Goal: Task Accomplishment & Management: Use online tool/utility

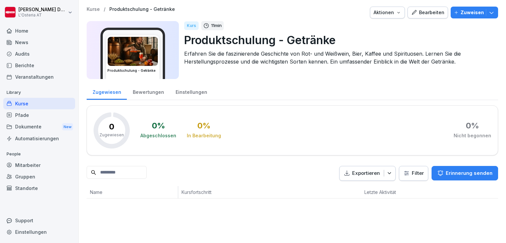
click at [424, 15] on div "Bearbeiten" at bounding box center [427, 12] width 33 height 7
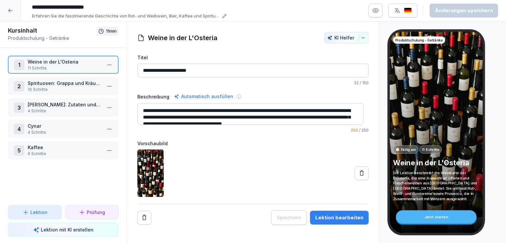
click at [8, 15] on div at bounding box center [10, 10] width 21 height 21
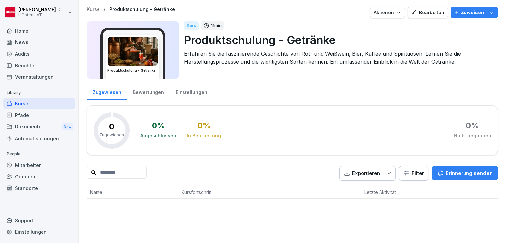
click at [127, 52] on img at bounding box center [133, 51] width 50 height 29
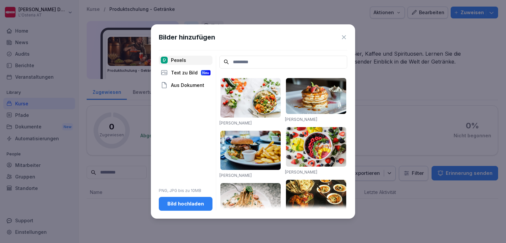
click at [194, 83] on div "Aus Dokument" at bounding box center [186, 85] width 54 height 9
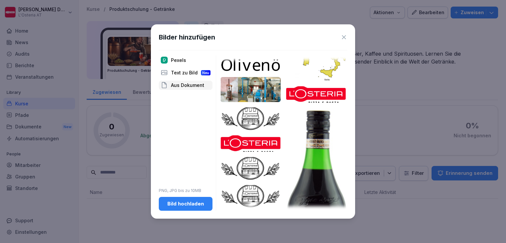
scroll to position [57, 0]
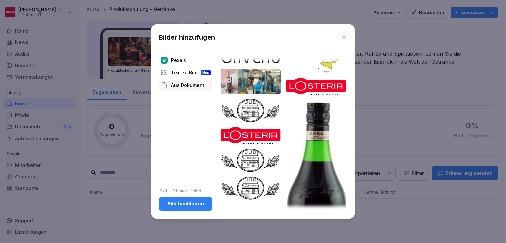
click at [253, 109] on img at bounding box center [251, 111] width 60 height 23
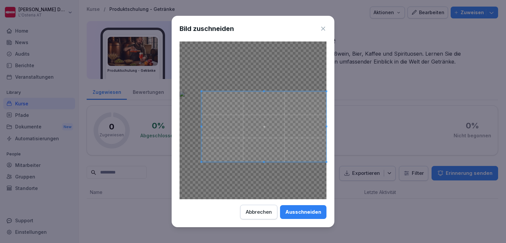
click at [330, 152] on div "Bild zuschneiden Ausschneiden Abbrechen" at bounding box center [253, 122] width 163 height 212
click at [202, 92] on div at bounding box center [264, 127] width 125 height 70
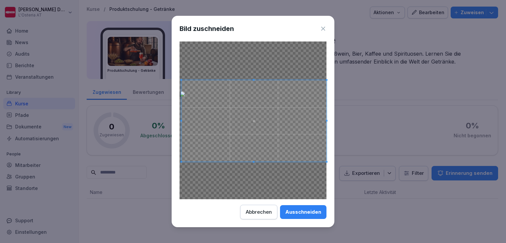
click at [183, 80] on div at bounding box center [253, 121] width 145 height 82
click at [298, 215] on div "Ausschneiden" at bounding box center [303, 212] width 36 height 7
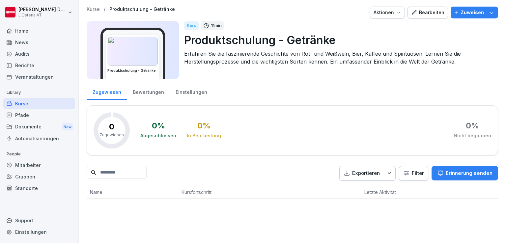
click at [418, 12] on div "Bearbeiten" at bounding box center [427, 12] width 33 height 7
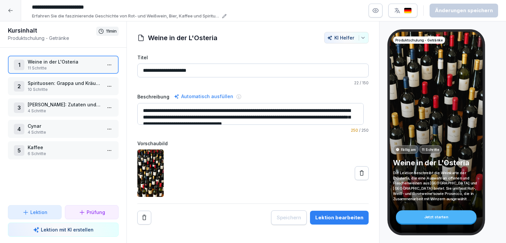
click at [10, 10] on icon at bounding box center [10, 10] width 5 height 5
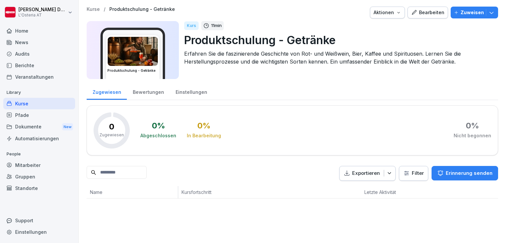
click at [133, 48] on img at bounding box center [133, 51] width 50 height 29
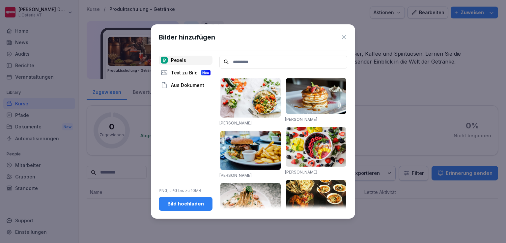
click at [190, 87] on div "Aus Dokument" at bounding box center [186, 85] width 54 height 9
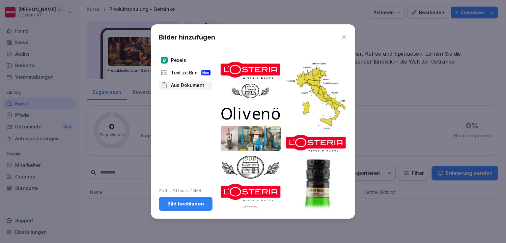
click at [251, 163] on img at bounding box center [251, 167] width 60 height 23
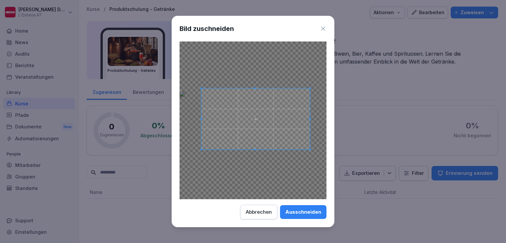
click at [341, 87] on body "Valeria Johanna Damiani L'Osteria AT Home News Audits Berichte Veranstaltungen …" at bounding box center [253, 121] width 506 height 243
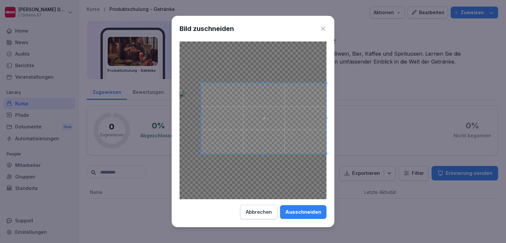
click at [330, 115] on div "Bild zuschneiden Ausschneiden Abbrechen" at bounding box center [253, 122] width 163 height 212
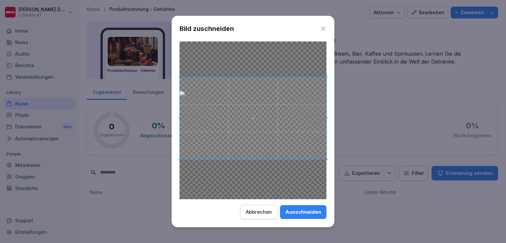
click at [179, 118] on span at bounding box center [180, 118] width 2 height 2
click at [306, 210] on div "Ausschneiden" at bounding box center [303, 212] width 36 height 7
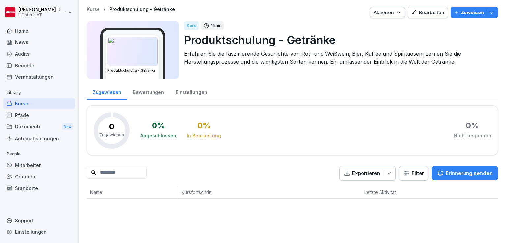
click at [24, 102] on div "Kurse" at bounding box center [39, 104] width 72 height 12
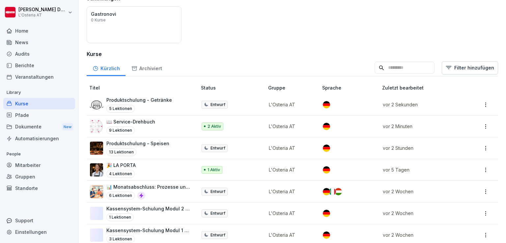
scroll to position [63, 0]
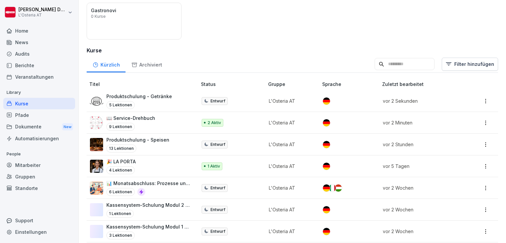
click at [149, 93] on p "Produktschulung - Getränke" at bounding box center [139, 96] width 66 height 7
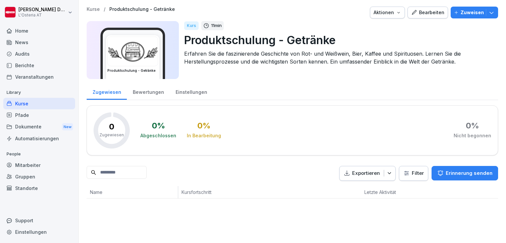
click at [421, 12] on div "Bearbeiten" at bounding box center [427, 12] width 33 height 7
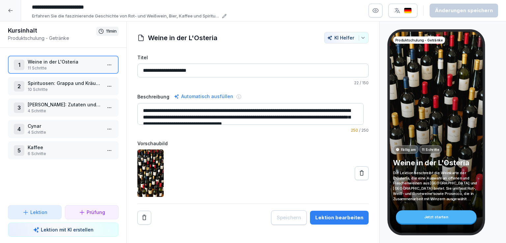
click at [63, 227] on p "Lektion mit KI erstellen" at bounding box center [67, 229] width 53 height 7
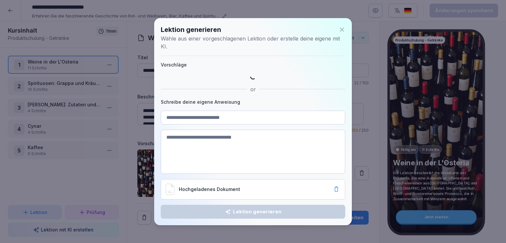
click at [239, 193] on div "Hochgeladenes Dokument" at bounding box center [253, 189] width 176 height 13
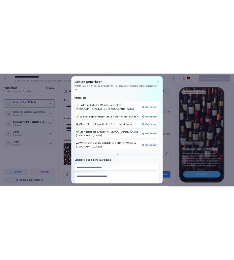
scroll to position [72, 0]
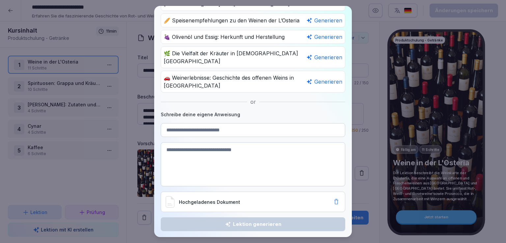
click at [236, 201] on p "Hochgeladenes Dokument" at bounding box center [255, 202] width 153 height 7
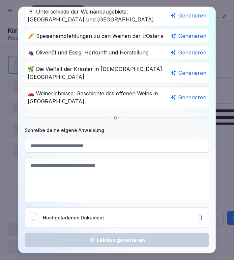
scroll to position [56, 0]
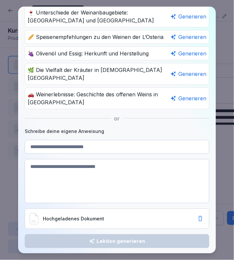
click at [31, 219] on icon at bounding box center [34, 218] width 9 height 11
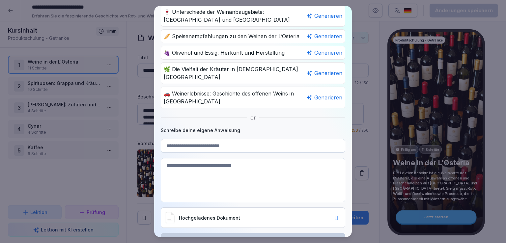
scroll to position [72, 0]
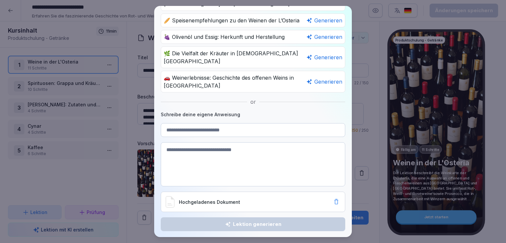
click at [223, 202] on p "Hochgeladenes Dokument" at bounding box center [255, 202] width 153 height 7
click at [170, 200] on icon at bounding box center [170, 201] width 9 height 11
click at [239, 196] on div "Hochgeladenes Dokument" at bounding box center [253, 201] width 176 height 13
click at [230, 154] on textarea at bounding box center [253, 164] width 185 height 44
click at [236, 127] on input at bounding box center [253, 130] width 185 height 14
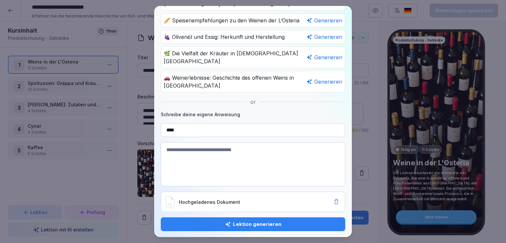
type input "****"
click at [203, 205] on div "Hochgeladenes Dokument" at bounding box center [253, 201] width 176 height 13
click at [182, 199] on p "Hochgeladenes Dokument" at bounding box center [255, 202] width 153 height 7
click at [215, 202] on p "Hochgeladenes Dokument" at bounding box center [255, 202] width 153 height 7
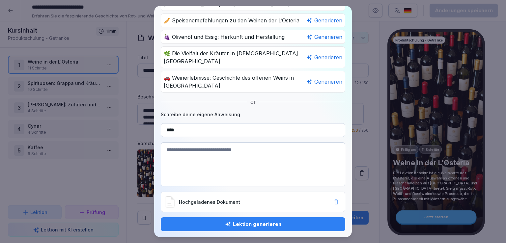
scroll to position [56, 0]
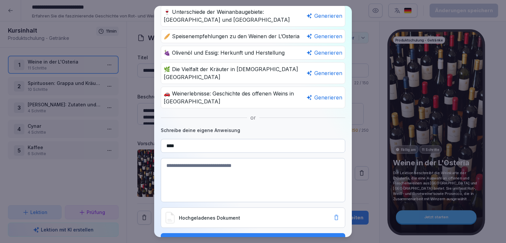
click at [226, 162] on textarea at bounding box center [253, 180] width 185 height 44
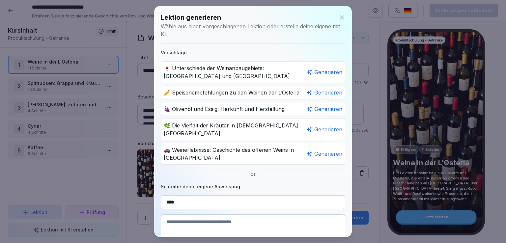
scroll to position [72, 0]
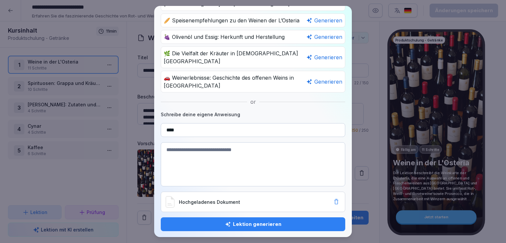
click at [333, 200] on icon at bounding box center [336, 202] width 7 height 7
click at [199, 199] on p "Datei anhängen" at bounding box center [263, 199] width 142 height 7
click at [271, 222] on div "Lektion generieren" at bounding box center [253, 224] width 174 height 7
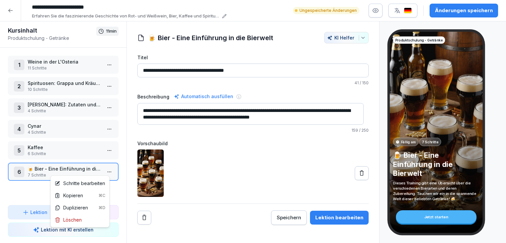
click at [105, 174] on html "**********" at bounding box center [253, 121] width 506 height 243
click at [79, 183] on div "Schritte bearbeiten" at bounding box center [80, 183] width 50 height 7
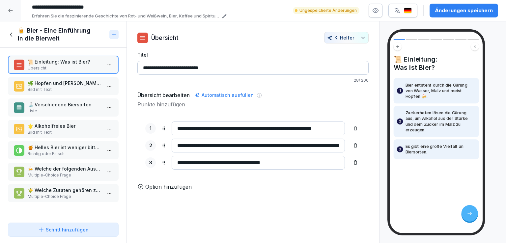
click at [64, 86] on p "🌿 Hopfen und Gerste: Die Grundlagen von Bier" at bounding box center [65, 83] width 74 height 7
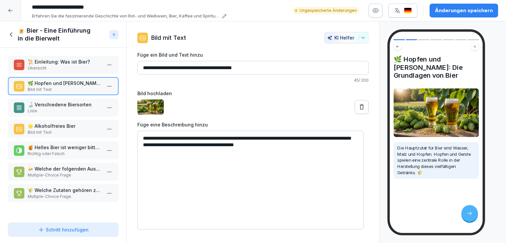
click at [63, 105] on p "🍶 Verschiedene Biersorten" at bounding box center [65, 104] width 74 height 7
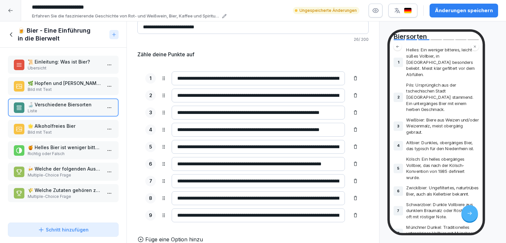
scroll to position [47, 0]
click at [257, 179] on input "**********" at bounding box center [258, 181] width 173 height 14
click at [353, 196] on icon at bounding box center [355, 198] width 5 height 5
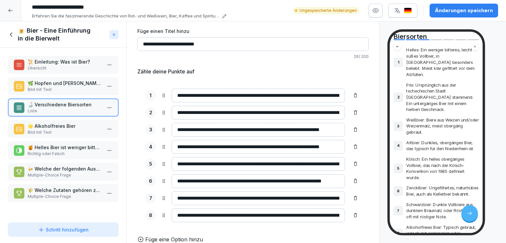
click at [233, 37] on input "**********" at bounding box center [252, 44] width 231 height 14
type input "**********"
click at [353, 162] on icon at bounding box center [355, 164] width 5 height 5
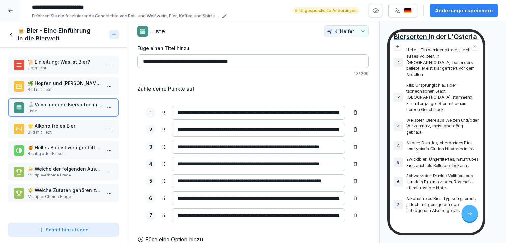
click at [36, 132] on p "Bild mit Text" at bounding box center [65, 133] width 74 height 6
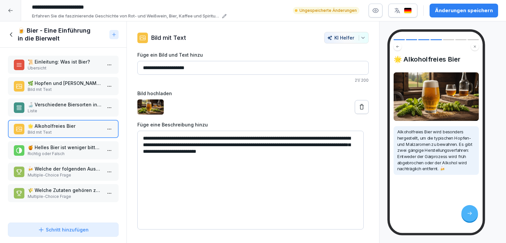
click at [359, 108] on icon at bounding box center [362, 107] width 7 height 7
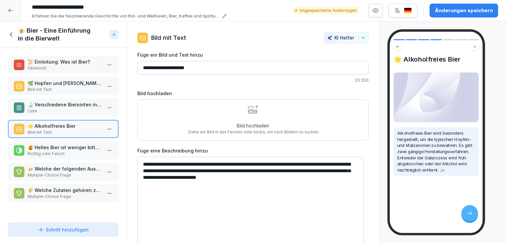
click at [255, 109] on icon at bounding box center [253, 109] width 10 height 9
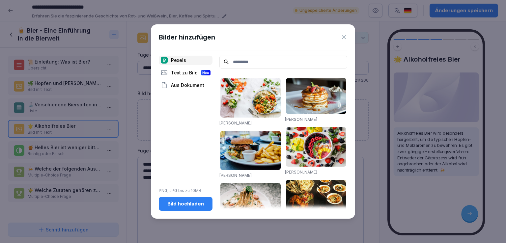
click at [189, 206] on div "Bild hochladen" at bounding box center [185, 203] width 43 height 7
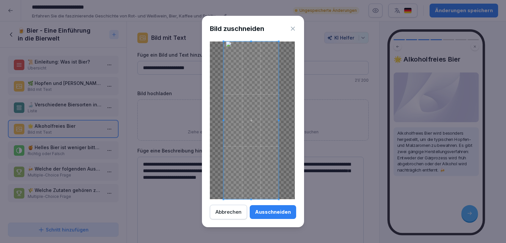
click at [204, 120] on div "Bild zuschneiden Ausschneiden Abbrechen" at bounding box center [253, 122] width 102 height 212
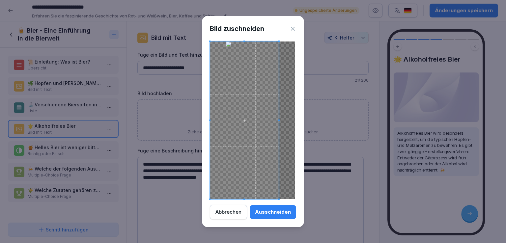
click at [324, 124] on body "**********" at bounding box center [253, 121] width 506 height 243
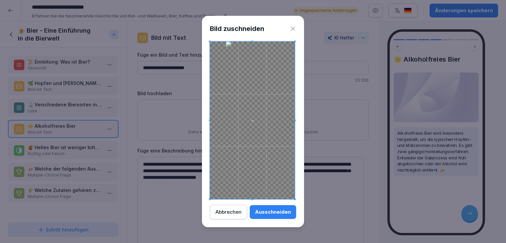
click at [277, 212] on div "Ausschneiden" at bounding box center [273, 212] width 36 height 7
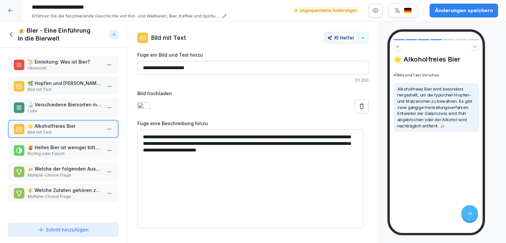
scroll to position [123, 0]
click at [360, 109] on icon at bounding box center [362, 106] width 4 height 5
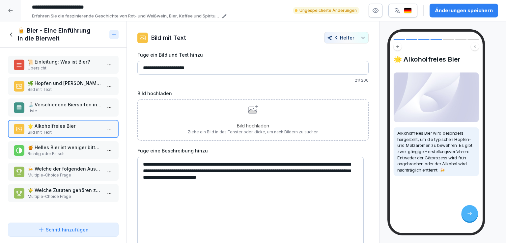
click at [247, 115] on div "Bild hochladen Ziehe ein Bild in das Fenster oder klicke, um nach Bildern zu su…" at bounding box center [253, 120] width 131 height 30
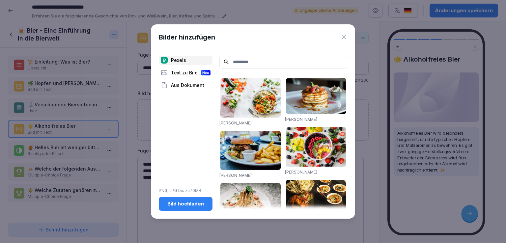
click at [186, 71] on div "Text zu Bild Neu" at bounding box center [186, 72] width 54 height 9
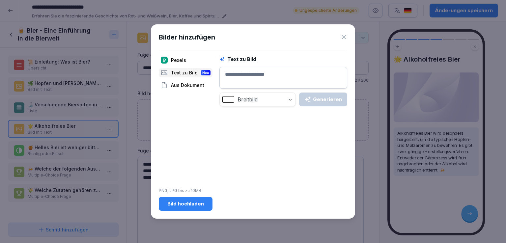
click at [265, 82] on textarea at bounding box center [284, 78] width 128 height 22
type textarea "**********"
click at [327, 103] on div "Generieren" at bounding box center [324, 99] width 38 height 7
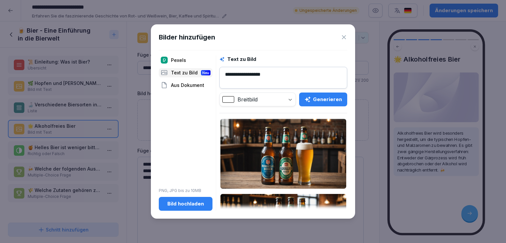
scroll to position [135, 0]
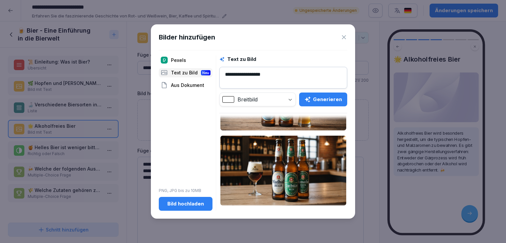
click at [187, 83] on div "Aus Dokument" at bounding box center [186, 85] width 54 height 9
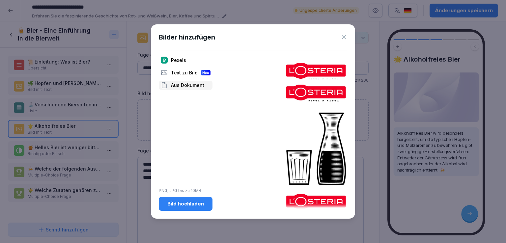
scroll to position [1447, 0]
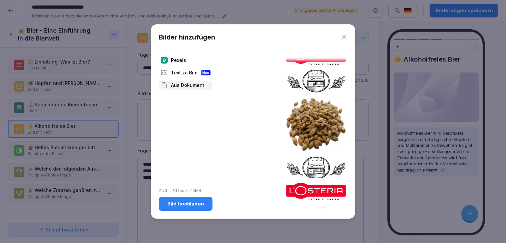
click at [304, 102] on img at bounding box center [316, 125] width 60 height 54
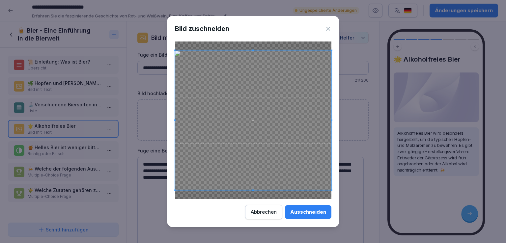
click at [311, 213] on div "Ausschneiden" at bounding box center [308, 212] width 36 height 7
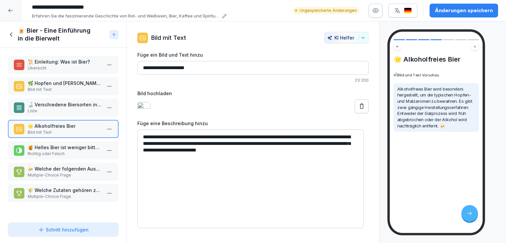
click at [69, 148] on p "🍯 Helles Bier ist weniger bitter und leicht süß." at bounding box center [65, 147] width 74 height 7
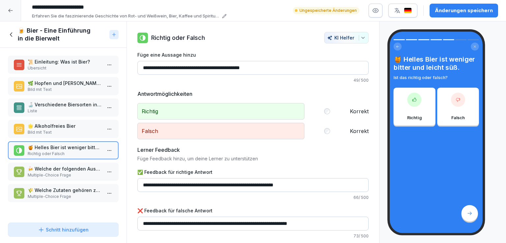
click at [76, 126] on p "🌟 Alkoholfreies Bier" at bounding box center [65, 126] width 74 height 7
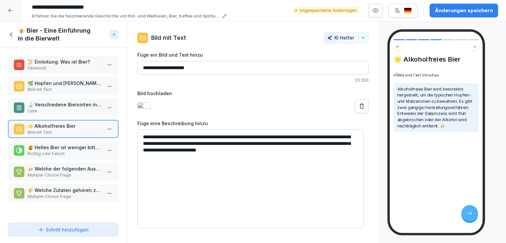
click at [73, 108] on p "Liste" at bounding box center [65, 111] width 74 height 6
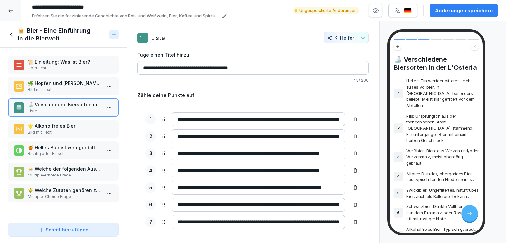
click at [71, 170] on p "🍻 Welche der folgenden Aussagen zu Biersorten sind korrekt?" at bounding box center [65, 168] width 74 height 7
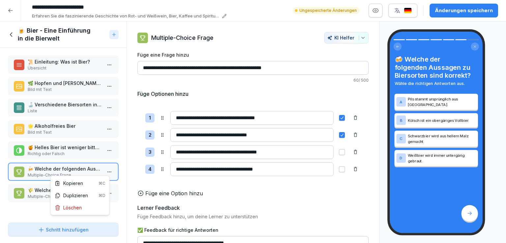
click at [104, 168] on html "**********" at bounding box center [253, 121] width 506 height 243
click at [75, 211] on div "Löschen" at bounding box center [68, 207] width 27 height 7
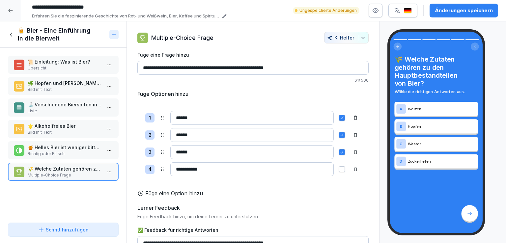
drag, startPoint x: 152, startPoint y: 68, endPoint x: 123, endPoint y: 68, distance: 29.7
click at [123, 68] on div "Kursinhalt Produktschulung - Getränke 11 min 1 Weine in der L'Osteria 11 Schrit…" at bounding box center [253, 132] width 506 height 222
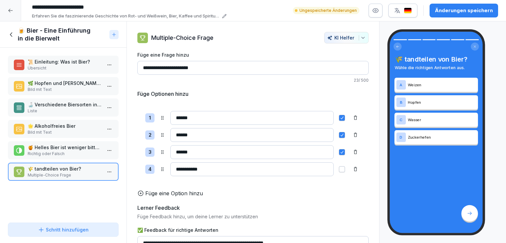
type input "**********"
click at [11, 34] on icon at bounding box center [11, 34] width 7 height 7
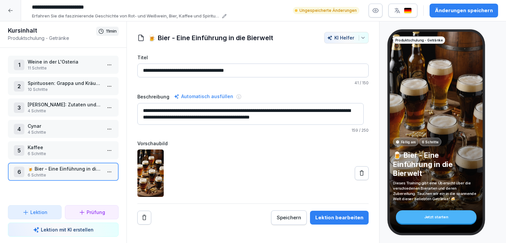
click at [62, 146] on p "Kaffee" at bounding box center [65, 147] width 74 height 7
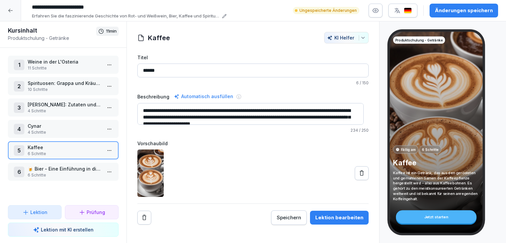
click at [105, 149] on html "**********" at bounding box center [253, 121] width 506 height 243
click at [80, 163] on div "Schritte bearbeiten" at bounding box center [80, 162] width 50 height 7
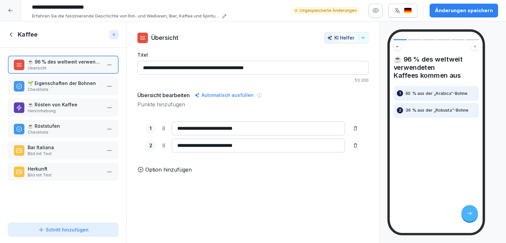
click at [55, 82] on p "🌱 Eigenschaften der Bohnen" at bounding box center [65, 83] width 74 height 7
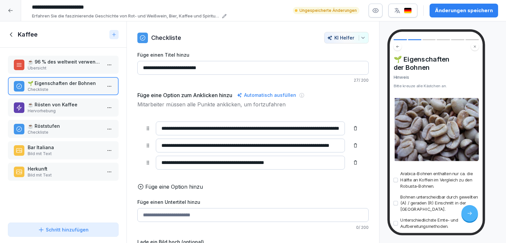
click at [60, 102] on p "☕ Rösten von Kaffee" at bounding box center [65, 104] width 74 height 7
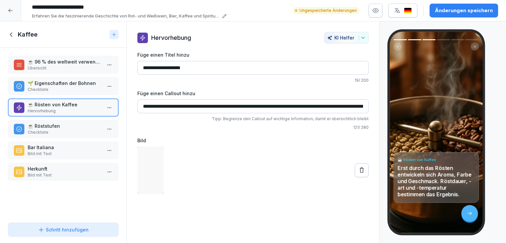
click at [64, 124] on p "☕️ Röststufen" at bounding box center [65, 126] width 74 height 7
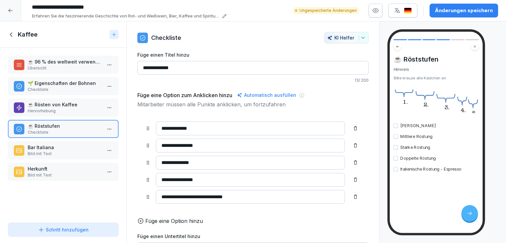
click at [63, 149] on p "Bar Italiana" at bounding box center [65, 147] width 74 height 7
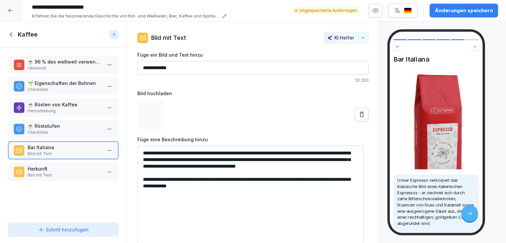
click at [66, 175] on p "Bild mit Text" at bounding box center [65, 175] width 74 height 6
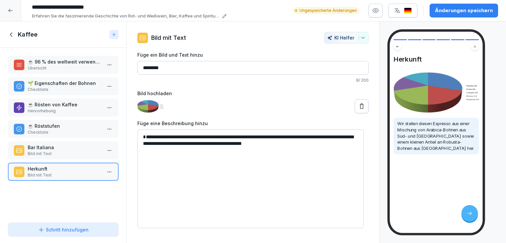
click at [52, 67] on p "Übersicht" at bounding box center [65, 68] width 74 height 6
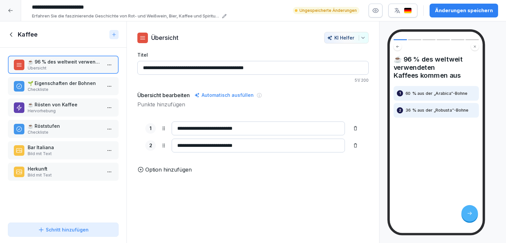
click at [11, 33] on icon at bounding box center [11, 34] width 7 height 7
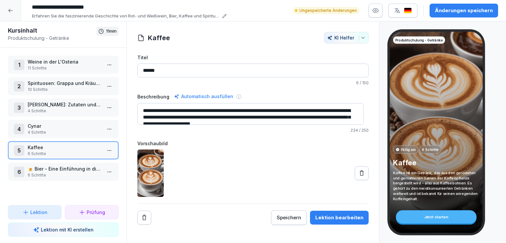
click at [61, 68] on p "11 Schritte" at bounding box center [65, 68] width 74 height 6
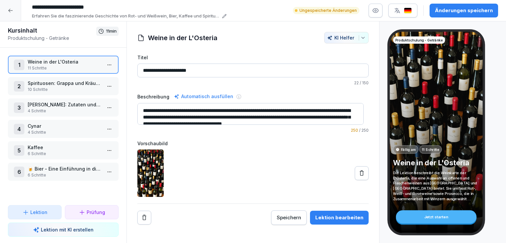
click at [70, 80] on p "Spirituosen: Grappa und Kräuterliköre" at bounding box center [65, 83] width 74 height 7
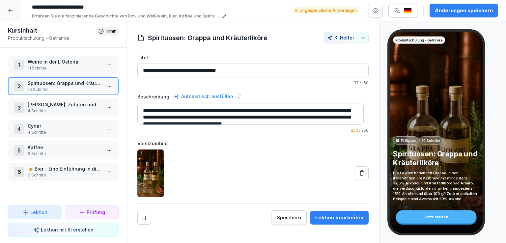
click at [450, 7] on div "Änderungen speichern" at bounding box center [464, 10] width 58 height 7
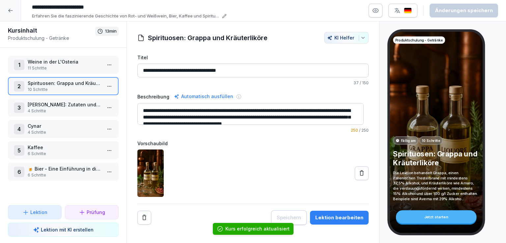
click at [12, 11] on icon at bounding box center [10, 10] width 5 height 5
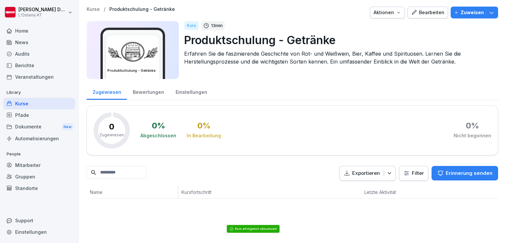
click at [20, 104] on div "Kurse" at bounding box center [39, 104] width 72 height 12
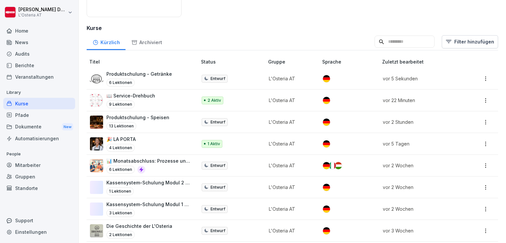
scroll to position [86, 0]
click at [33, 102] on div "Kurse" at bounding box center [39, 104] width 72 height 12
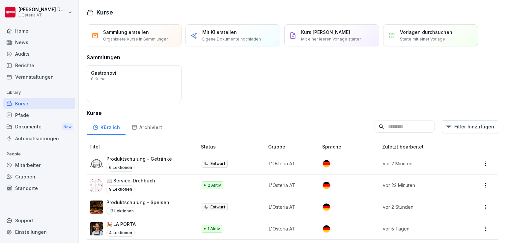
click at [258, 33] on div "Mit KI erstellen Eigene Dokumente hochladen" at bounding box center [233, 35] width 95 height 22
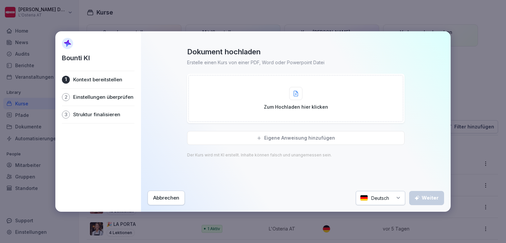
click at [286, 96] on div "Zum Hochladen hier klicken" at bounding box center [296, 98] width 64 height 23
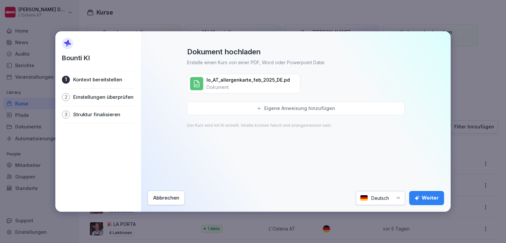
click at [337, 59] on div "Dokument hochladen Erstelle einen Kurs von einer PDF, Word oder Powerpoint Datei" at bounding box center [296, 56] width 218 height 19
click at [433, 199] on div "Weiter" at bounding box center [427, 198] width 24 height 7
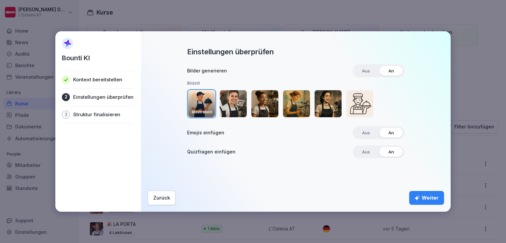
click at [369, 135] on span "Aus" at bounding box center [366, 133] width 17 height 10
click at [235, 104] on img "button" at bounding box center [233, 103] width 27 height 27
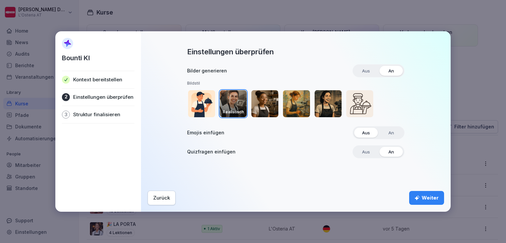
click at [436, 197] on div "Weiter" at bounding box center [427, 198] width 24 height 7
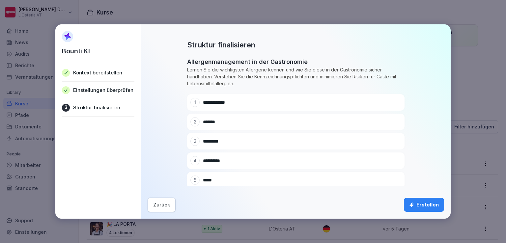
click at [421, 206] on div "Erstellen" at bounding box center [424, 204] width 30 height 7
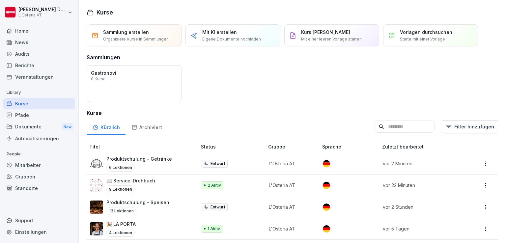
click at [26, 115] on div "Pfade" at bounding box center [39, 115] width 72 height 12
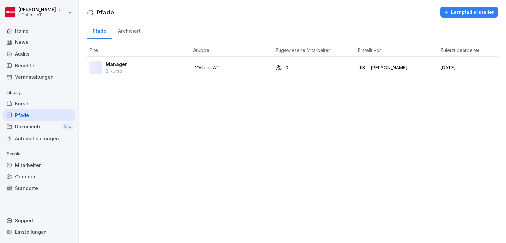
click at [29, 102] on div "Kurse" at bounding box center [39, 104] width 72 height 12
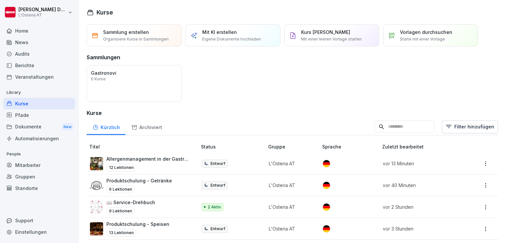
click at [152, 157] on p "Allergenmanagement in der Gastronomie" at bounding box center [148, 159] width 84 height 7
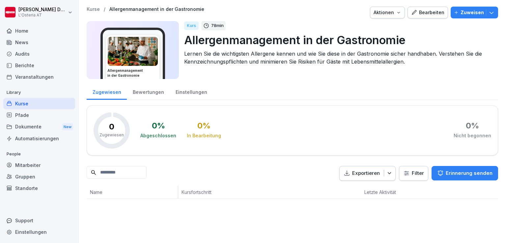
click at [431, 14] on div "Bearbeiten" at bounding box center [427, 12] width 33 height 7
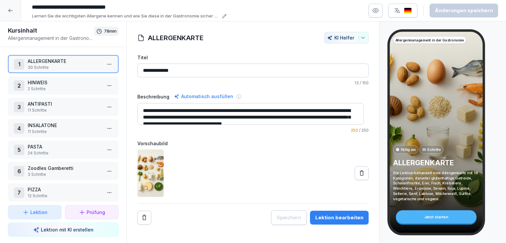
scroll to position [7, 0]
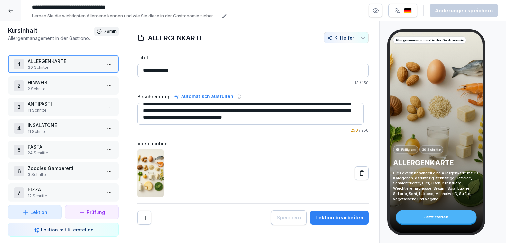
click at [105, 62] on html "**********" at bounding box center [253, 121] width 506 height 243
click at [80, 75] on div "Schritte bearbeiten" at bounding box center [80, 77] width 50 height 7
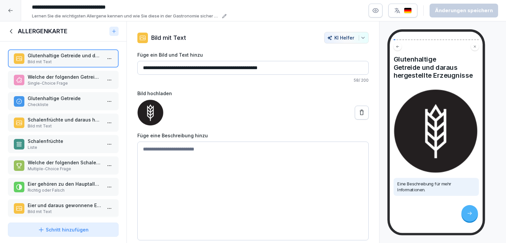
click at [68, 76] on p "Welche der folgenden Getreidesorten gehört zu den glutenhaltigen Getreiden?" at bounding box center [65, 77] width 74 height 7
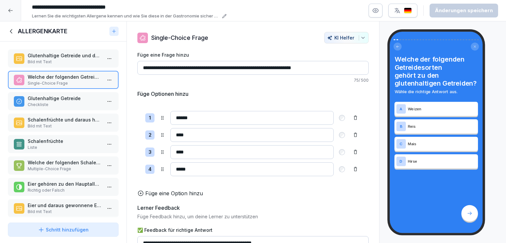
click at [69, 103] on p "Checkliste" at bounding box center [65, 105] width 74 height 6
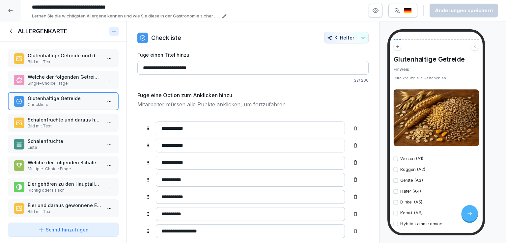
click at [74, 123] on p "Bild mit Text" at bounding box center [65, 126] width 74 height 6
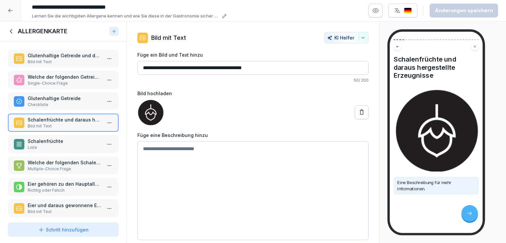
click at [71, 147] on p "Liste" at bounding box center [65, 148] width 74 height 6
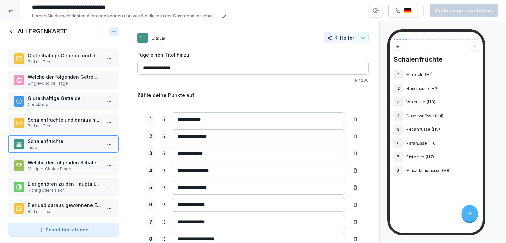
click at [75, 166] on p "Multiple-Choice Frage" at bounding box center [65, 169] width 74 height 6
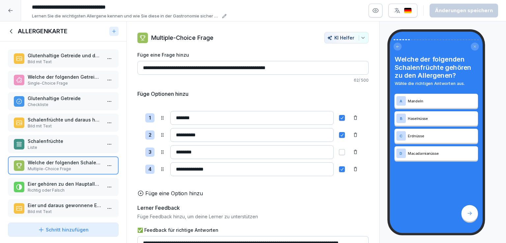
click at [13, 32] on icon at bounding box center [11, 31] width 7 height 7
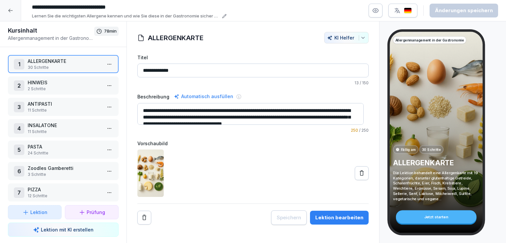
click at [9, 11] on icon at bounding box center [10, 10] width 5 height 5
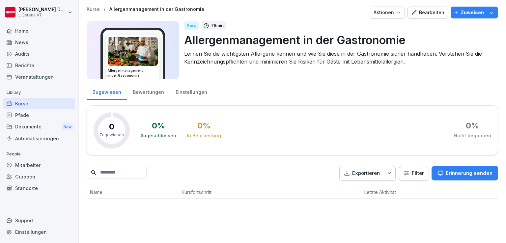
click at [24, 103] on div "Kurse" at bounding box center [39, 104] width 72 height 12
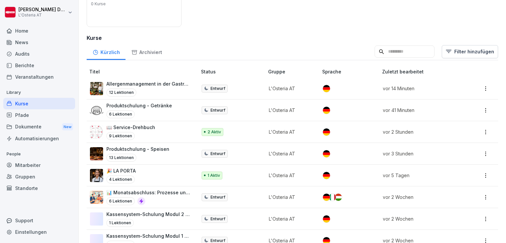
scroll to position [76, 0]
click at [134, 82] on p "Allergenmanagement in der Gastronomie" at bounding box center [148, 83] width 84 height 7
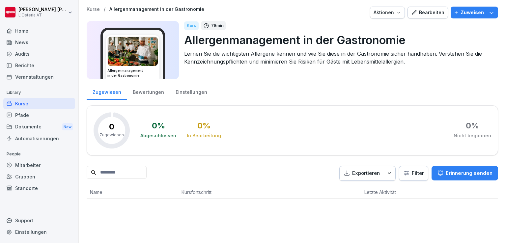
click at [426, 11] on div "Bearbeiten" at bounding box center [427, 12] width 33 height 7
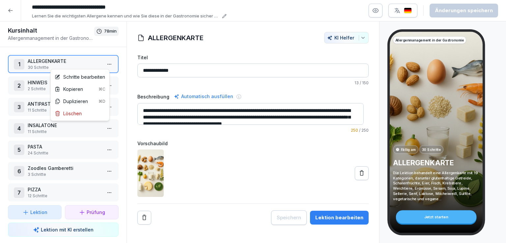
click at [104, 65] on html "**********" at bounding box center [253, 121] width 506 height 243
click at [85, 78] on div "Schritte bearbeiten" at bounding box center [80, 77] width 50 height 7
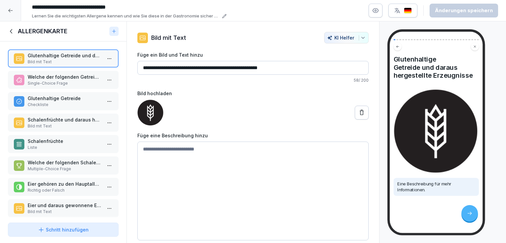
click at [64, 119] on p "Schalenfrüchte und daraus hergestellte Erzeugnisse" at bounding box center [65, 119] width 74 height 7
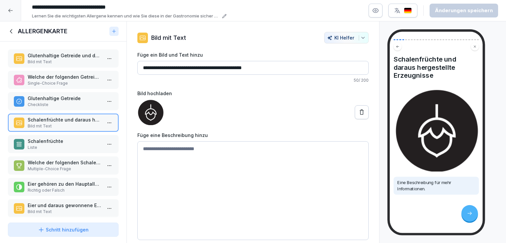
click at [67, 138] on p "Schalenfrüchte" at bounding box center [65, 141] width 74 height 7
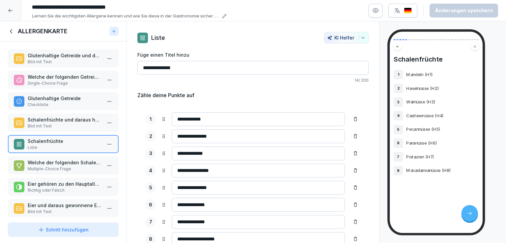
click at [74, 164] on p "Welche der folgenden Schalenfrüchte gehören zu den Allergenen?" at bounding box center [65, 162] width 74 height 7
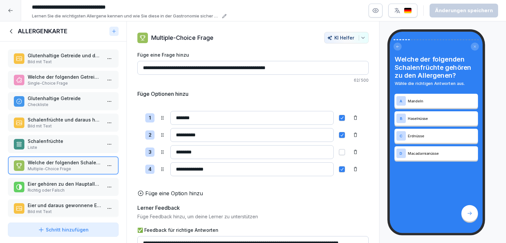
click at [77, 141] on p "Schalenfrüchte" at bounding box center [65, 141] width 74 height 7
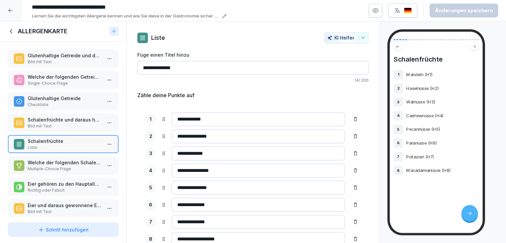
click at [78, 157] on div "Welche der folgenden Schalenfrüchte gehören zu den Allergenen? Multiple-Choice …" at bounding box center [63, 166] width 111 height 18
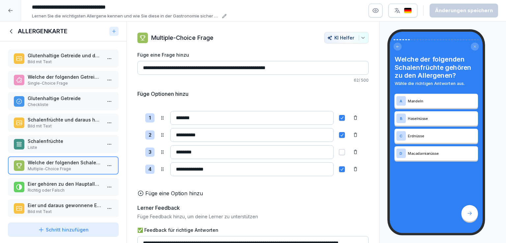
click at [73, 184] on p "Eier gehören zu den Hauptallergenen." at bounding box center [65, 184] width 74 height 7
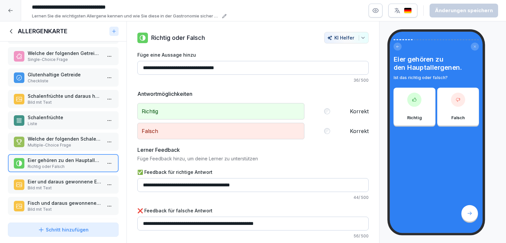
scroll to position [34, 0]
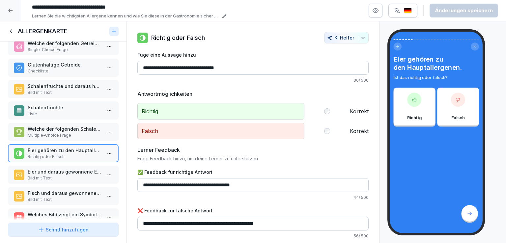
click at [73, 172] on p "Eier und daraus gewonnene Erzeugnisse" at bounding box center [65, 171] width 74 height 7
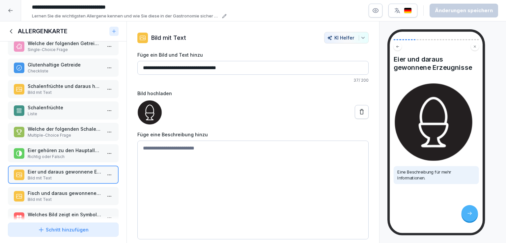
click at [71, 191] on p "Fisch und daraus gewonnene Erzeugnisse" at bounding box center [65, 193] width 74 height 7
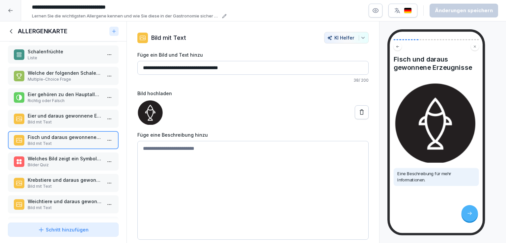
scroll to position [97, 0]
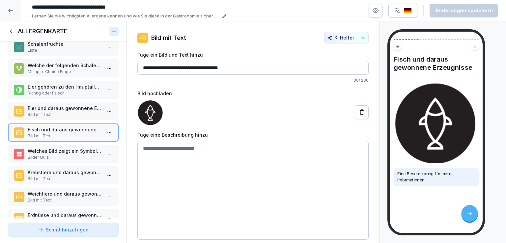
click at [75, 155] on p "Bilder Quiz" at bounding box center [65, 158] width 74 height 6
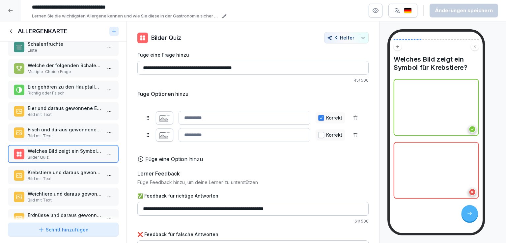
click at [71, 176] on p "Bild mit Text" at bounding box center [65, 179] width 74 height 6
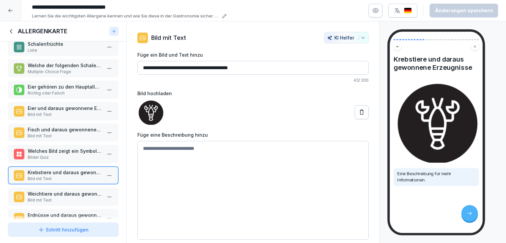
click at [75, 188] on div "Weichtiere und daraus gewonnene Erzeugnisse Bild mit Text" at bounding box center [63, 197] width 111 height 18
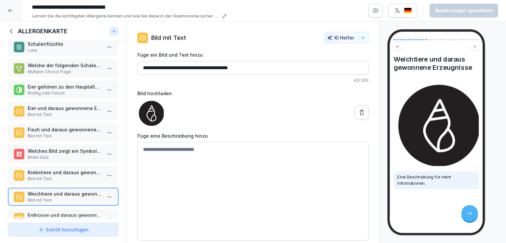
click at [74, 169] on p "Krebstiere und daraus gewonnene Erzeugnisse" at bounding box center [65, 172] width 74 height 7
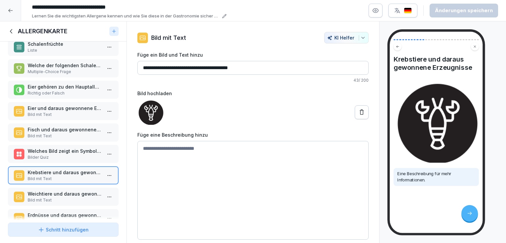
click at [74, 148] on p "Welches Bild zeigt ein Symbol für Krebstiere?" at bounding box center [65, 151] width 74 height 7
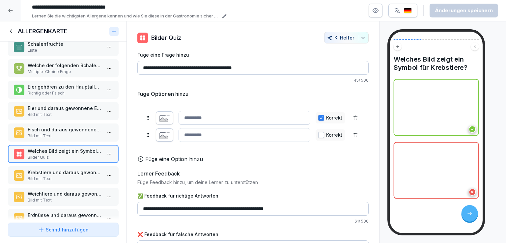
click at [171, 121] on button "button" at bounding box center [164, 117] width 17 height 13
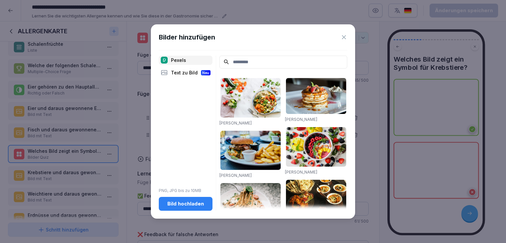
click at [186, 74] on div "Text zu Bild Neu" at bounding box center [186, 72] width 54 height 9
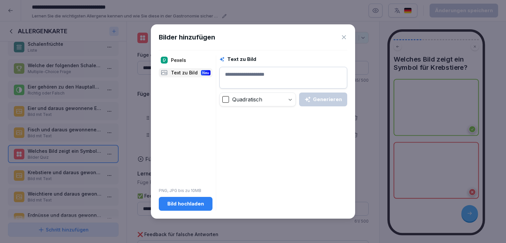
click at [185, 61] on div "Pexels" at bounding box center [186, 60] width 54 height 9
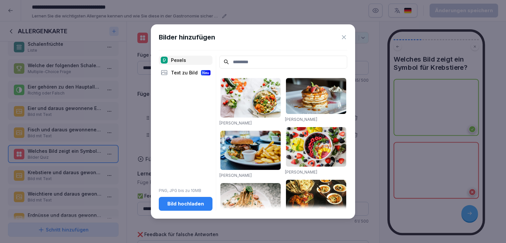
click at [195, 201] on div "Bild hochladen" at bounding box center [185, 203] width 43 height 7
click at [250, 62] on input at bounding box center [284, 62] width 128 height 13
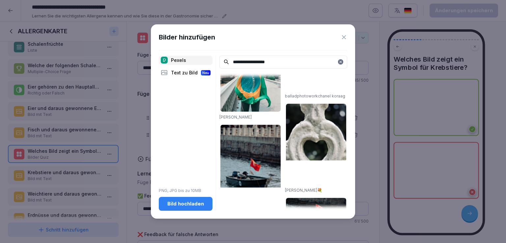
scroll to position [1058, 0]
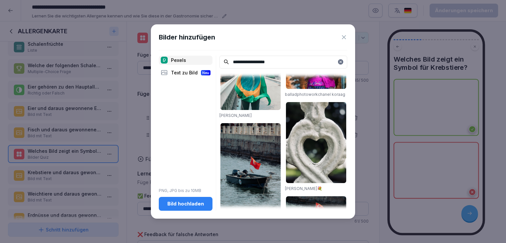
type input "**********"
click at [346, 33] on div "Bilder hinzufügen" at bounding box center [253, 37] width 189 height 10
click at [345, 36] on icon at bounding box center [344, 37] width 7 height 7
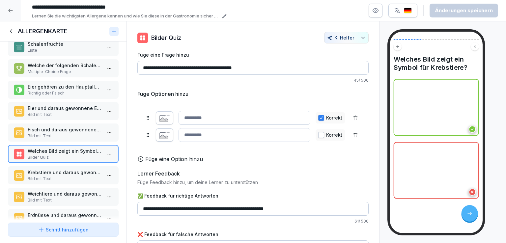
click at [167, 118] on icon "button" at bounding box center [165, 118] width 10 height 9
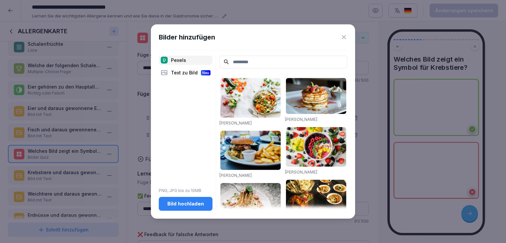
click at [194, 205] on div "Bild hochladen" at bounding box center [185, 203] width 43 height 7
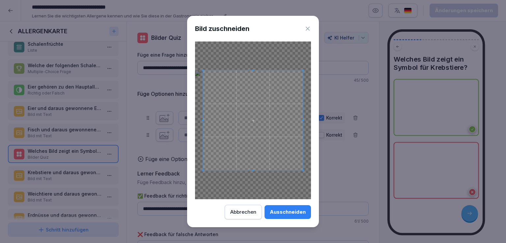
click at [296, 213] on div "Ausschneiden" at bounding box center [288, 212] width 36 height 7
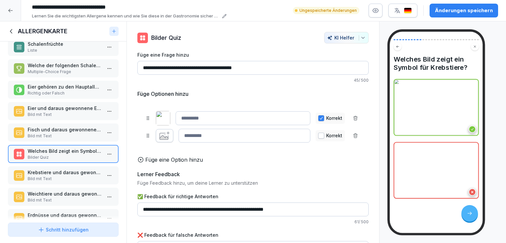
click at [164, 136] on icon "button" at bounding box center [165, 136] width 10 height 9
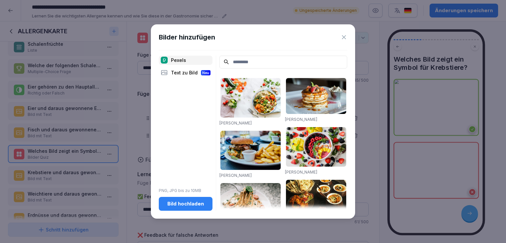
click at [193, 203] on div "Bild hochladen" at bounding box center [185, 203] width 43 height 7
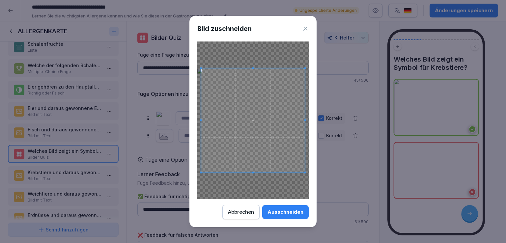
click at [291, 207] on button "Ausschneiden" at bounding box center [285, 212] width 46 height 14
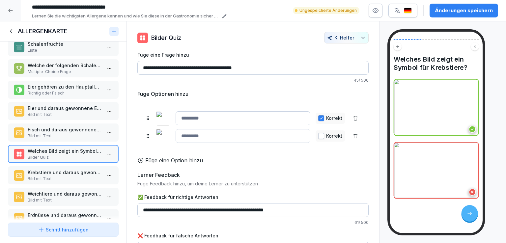
click at [55, 172] on p "Krebstiere und daraus gewonnene Erzeugnisse" at bounding box center [65, 172] width 74 height 7
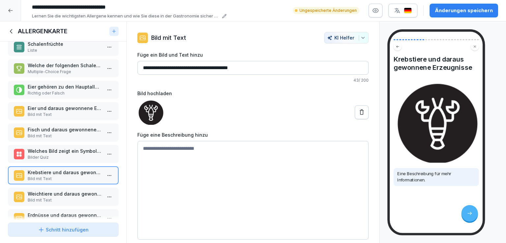
click at [66, 191] on p "Weichtiere und daraus gewonnene Erzeugnisse" at bounding box center [65, 194] width 74 height 7
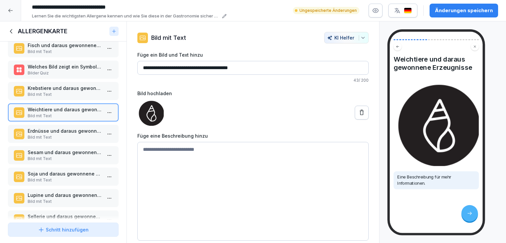
scroll to position [183, 0]
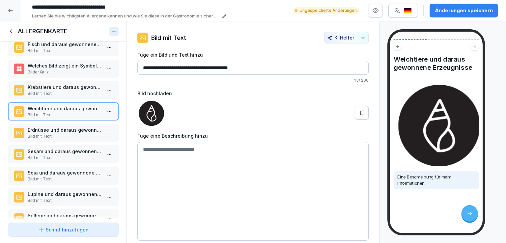
click at [70, 127] on p "Erdnüsse und daraus gewonnene Erzeugnisse" at bounding box center [65, 130] width 74 height 7
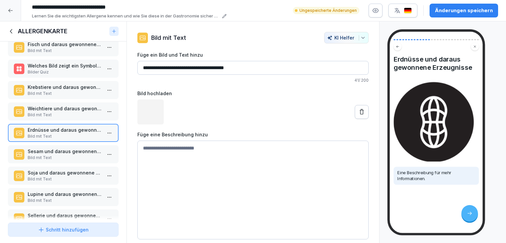
click at [75, 151] on p "Sesam und daraus gewonnene Erzeugnisse" at bounding box center [65, 151] width 74 height 7
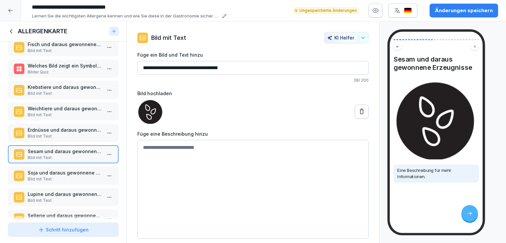
click at [70, 176] on p "Bild mit Text" at bounding box center [65, 179] width 74 height 6
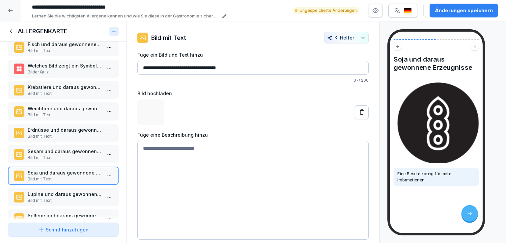
click at [70, 191] on p "Lupine und daraus gewonnene Erzeugnisse" at bounding box center [65, 194] width 74 height 7
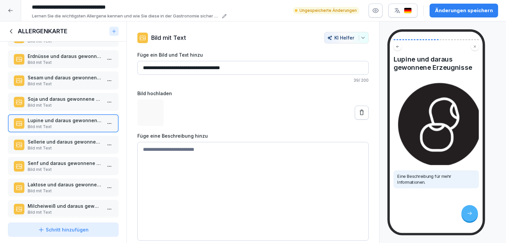
scroll to position [259, 0]
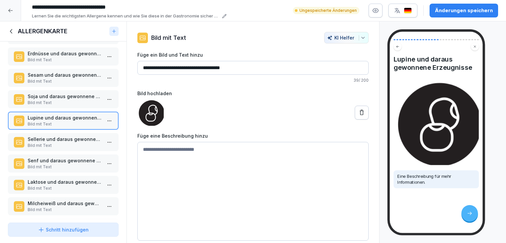
click at [71, 136] on p "Sellerie und daraus gewonnene Erzeugnisse" at bounding box center [65, 139] width 74 height 7
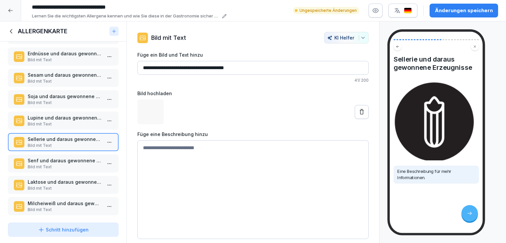
click at [74, 157] on p "Senf und daraus gewonnene Erzeugnisse" at bounding box center [65, 160] width 74 height 7
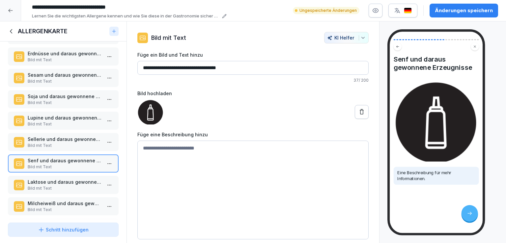
click at [74, 186] on p "Bild mit Text" at bounding box center [65, 189] width 74 height 6
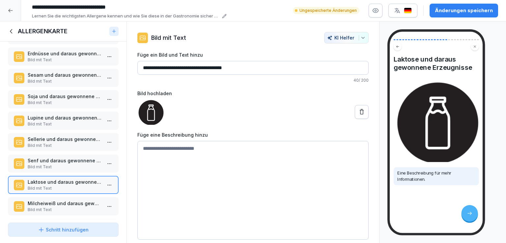
click at [70, 200] on p "Milcheiweiß und daraus gewonnene Erzeugnisse" at bounding box center [65, 203] width 74 height 7
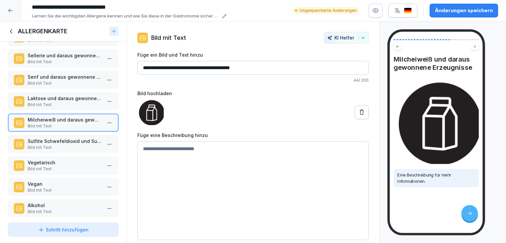
scroll to position [345, 0]
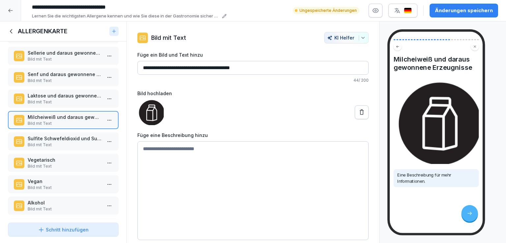
click at [68, 142] on p "Bild mit Text" at bounding box center [65, 145] width 74 height 6
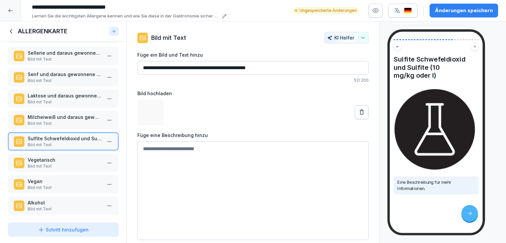
click at [65, 164] on p "Bild mit Text" at bounding box center [65, 167] width 74 height 6
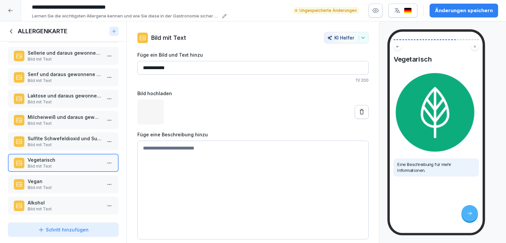
click at [67, 185] on p "Bild mit Text" at bounding box center [65, 188] width 74 height 6
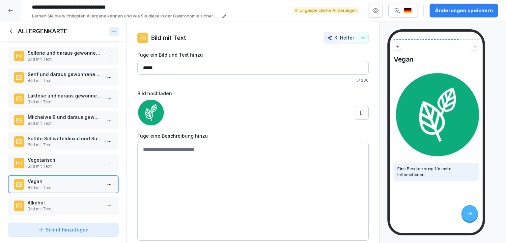
click at [65, 199] on p "Alkohol" at bounding box center [65, 202] width 74 height 7
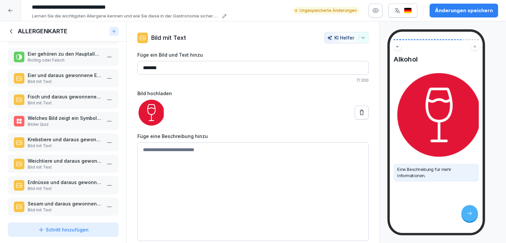
scroll to position [129, 0]
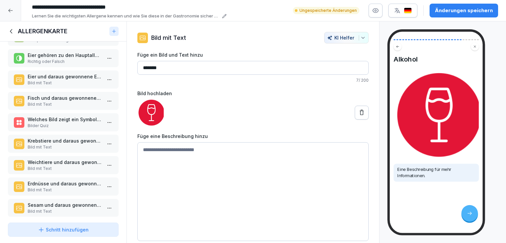
click at [65, 116] on p "Welches Bild zeigt ein Symbol für Krebstiere?" at bounding box center [65, 119] width 74 height 7
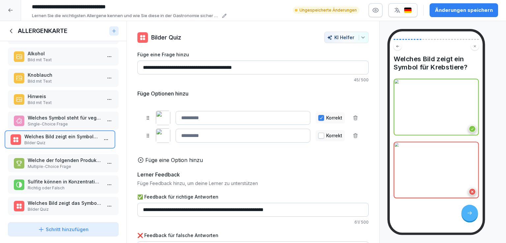
scroll to position [473, 0]
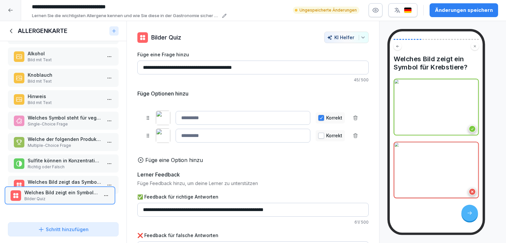
drag, startPoint x: 59, startPoint y: 116, endPoint x: 56, endPoint y: 185, distance: 68.3
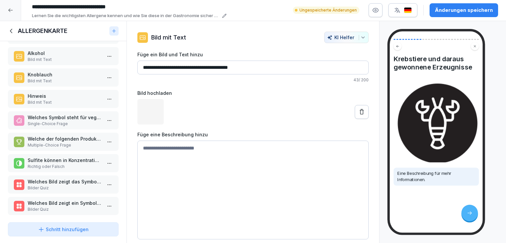
click at [65, 178] on p "Welches Bild zeigt das Symbol für vegane Produkte?" at bounding box center [65, 181] width 74 height 7
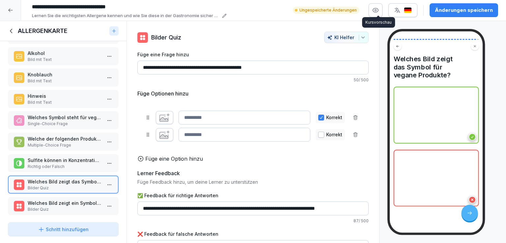
click at [487, 7] on div "Änderungen speichern" at bounding box center [464, 10] width 58 height 7
